Goal: Understand process/instructions: Learn how to perform a task or action

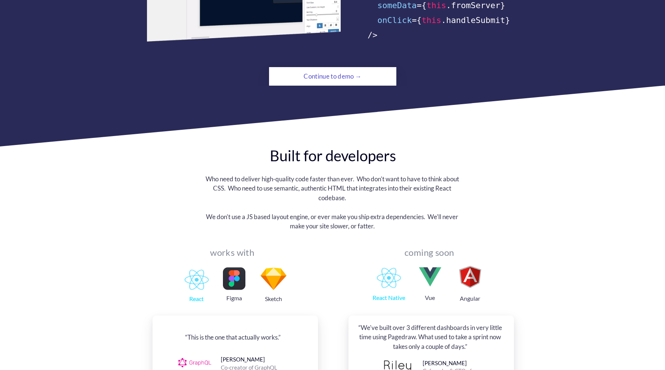
scroll to position [594, 0]
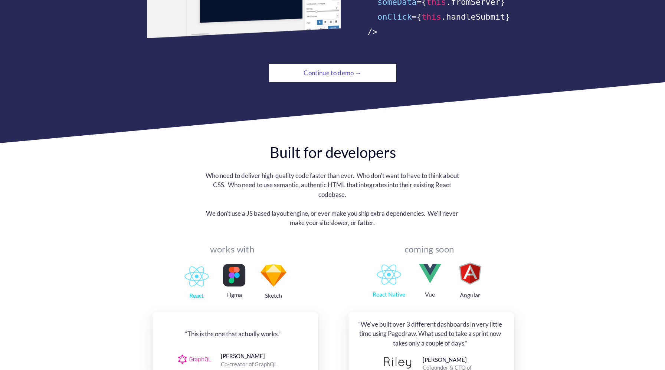
click at [341, 66] on div "Continue to demo →" at bounding box center [332, 73] width 87 height 15
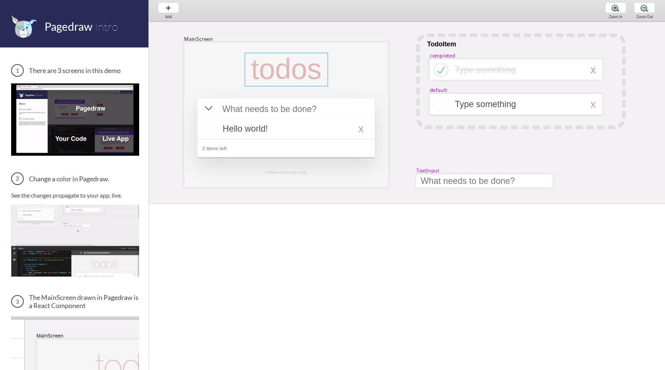
select select "3"
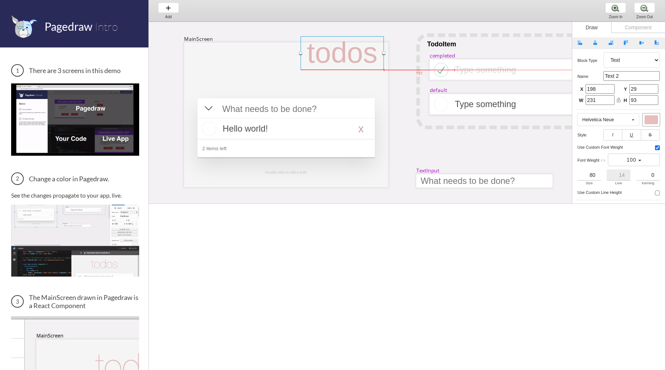
drag, startPoint x: 305, startPoint y: 73, endPoint x: 347, endPoint y: 60, distance: 43.4
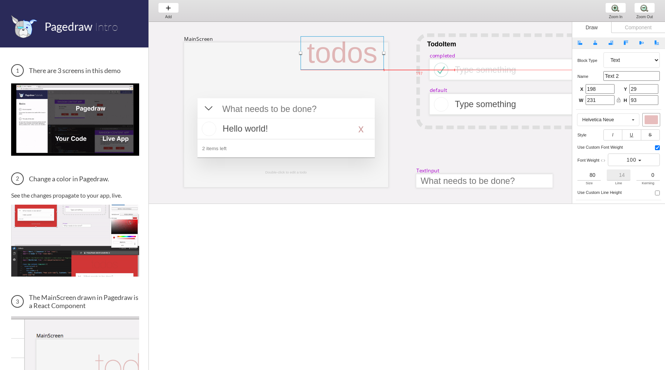
click at [347, 60] on div at bounding box center [342, 52] width 83 height 33
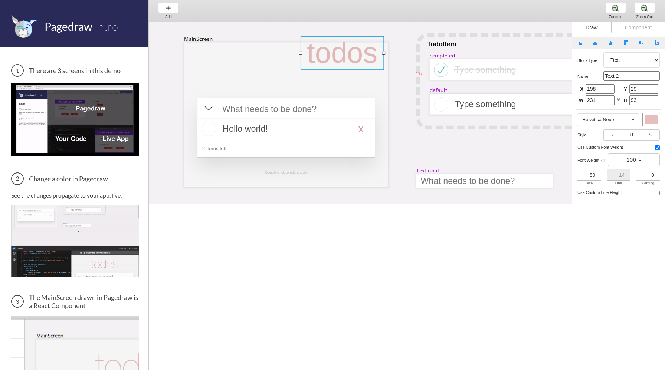
type input "0"
